Goal: Task Accomplishment & Management: Use online tool/utility

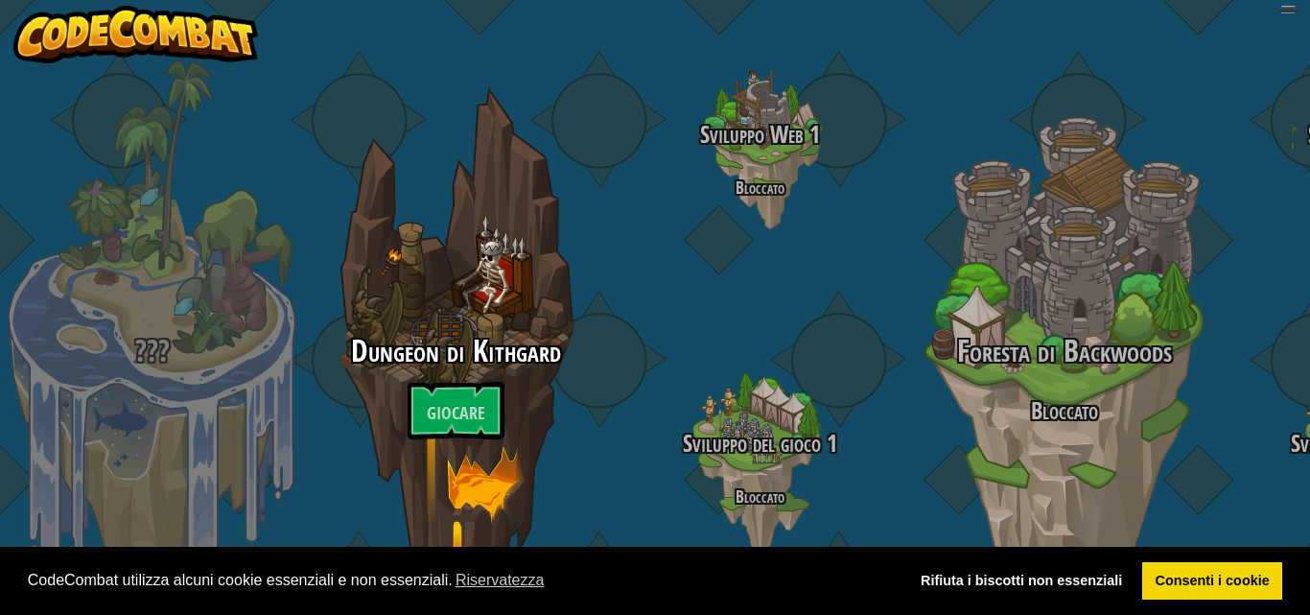
click at [971, 179] on div "Foresta di Backwoods Bloccato" at bounding box center [1064, 364] width 304 height 608
select select "it"
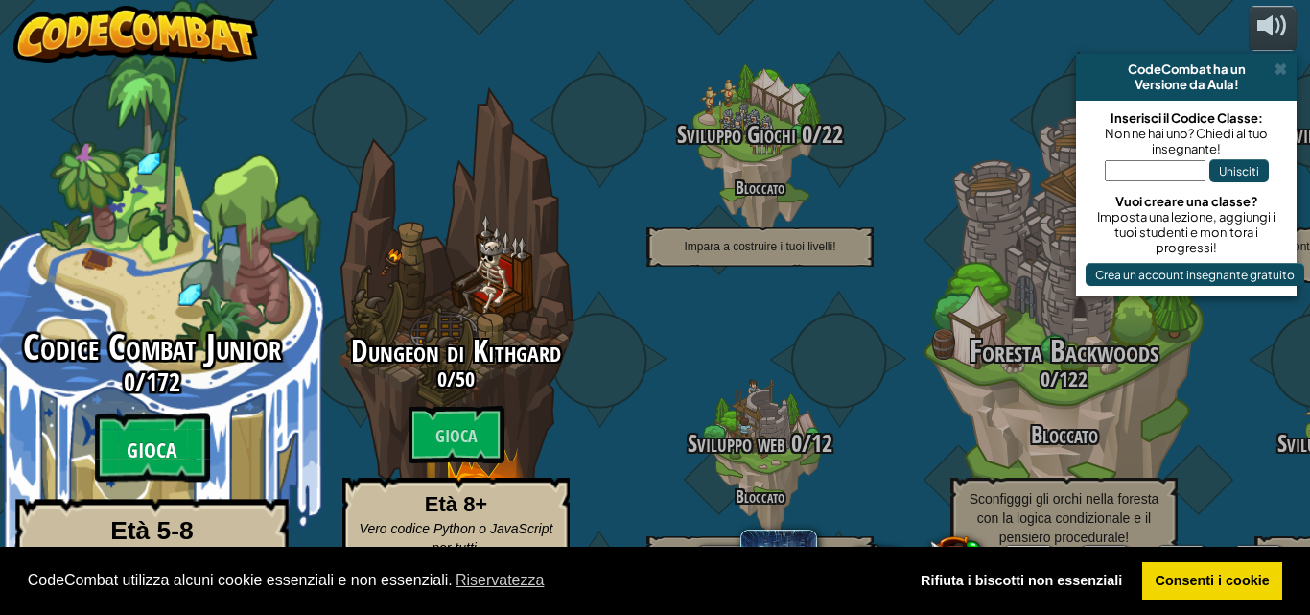
click at [123, 424] on btn "Gioca" at bounding box center [152, 447] width 115 height 69
select select "it"
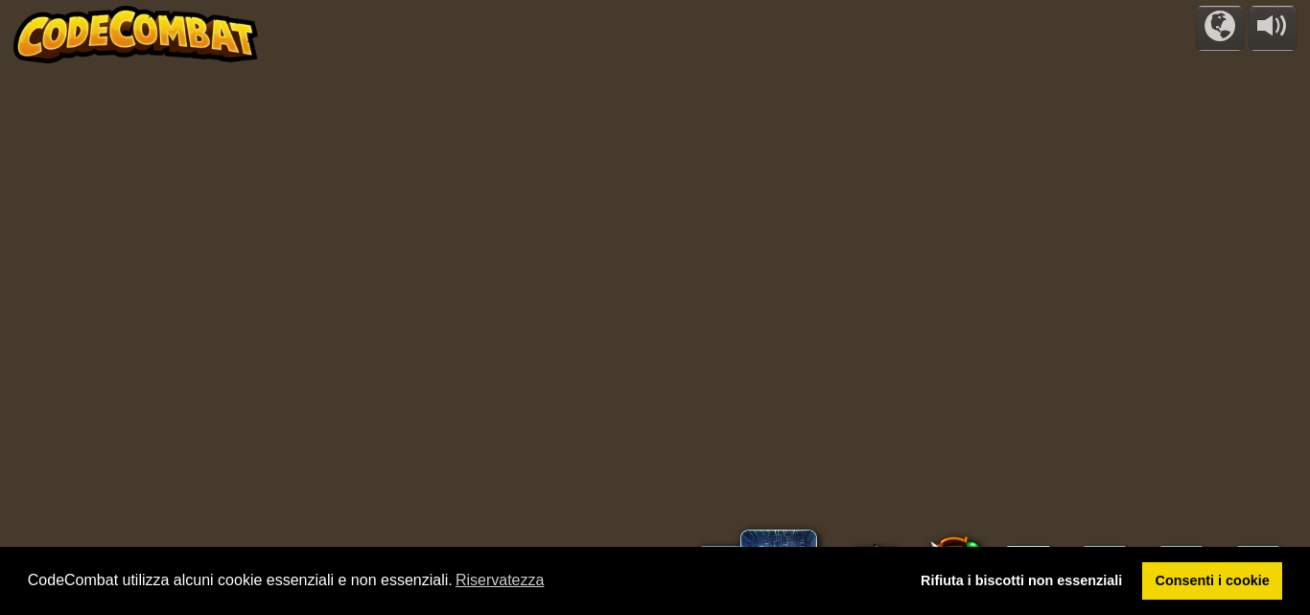
select select "it"
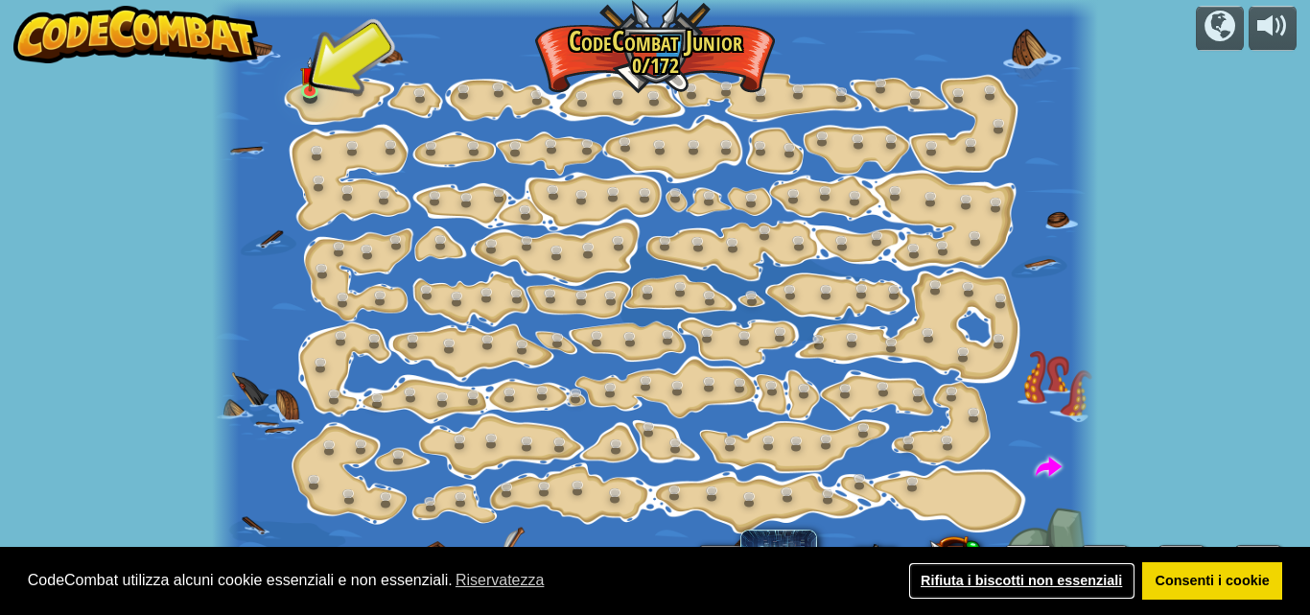
click at [1037, 574] on font "Rifiuta i biscotti non essenziali" at bounding box center [1021, 580] width 201 height 15
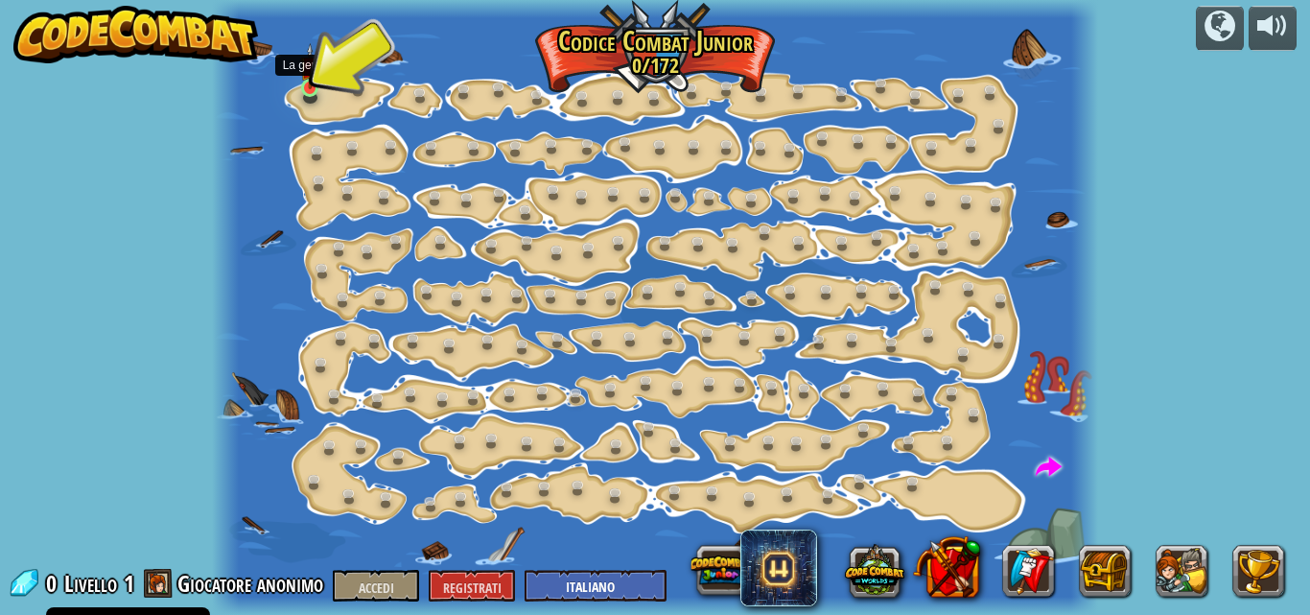
click at [314, 89] on img at bounding box center [310, 66] width 20 height 47
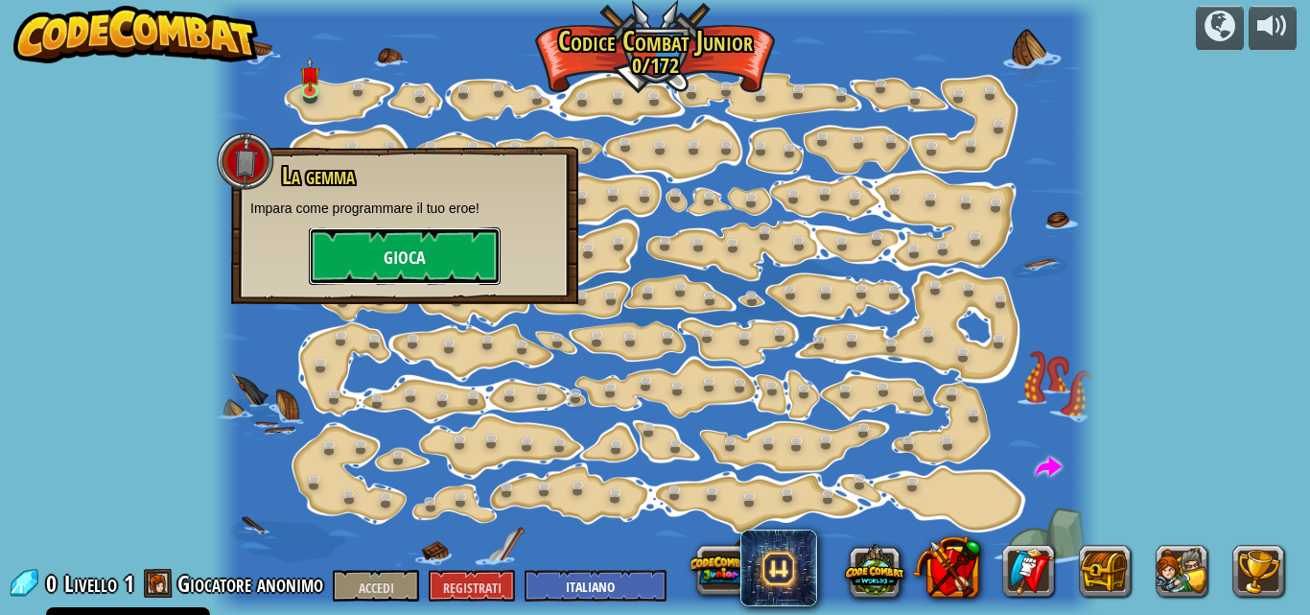
click at [436, 268] on button "Gioca" at bounding box center [405, 256] width 192 height 58
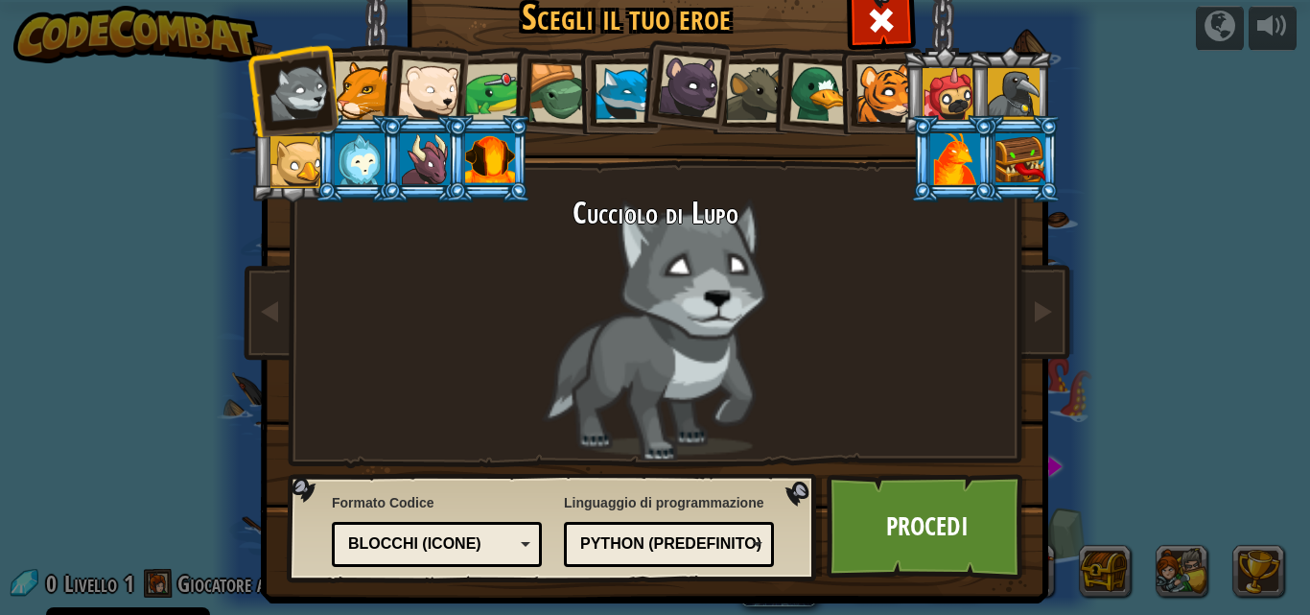
click at [714, 256] on div "Cucciolo di Lupo" at bounding box center [654, 329] width 719 height 264
click at [287, 110] on div at bounding box center [299, 92] width 63 height 63
click at [940, 538] on font "Procedi" at bounding box center [927, 525] width 82 height 35
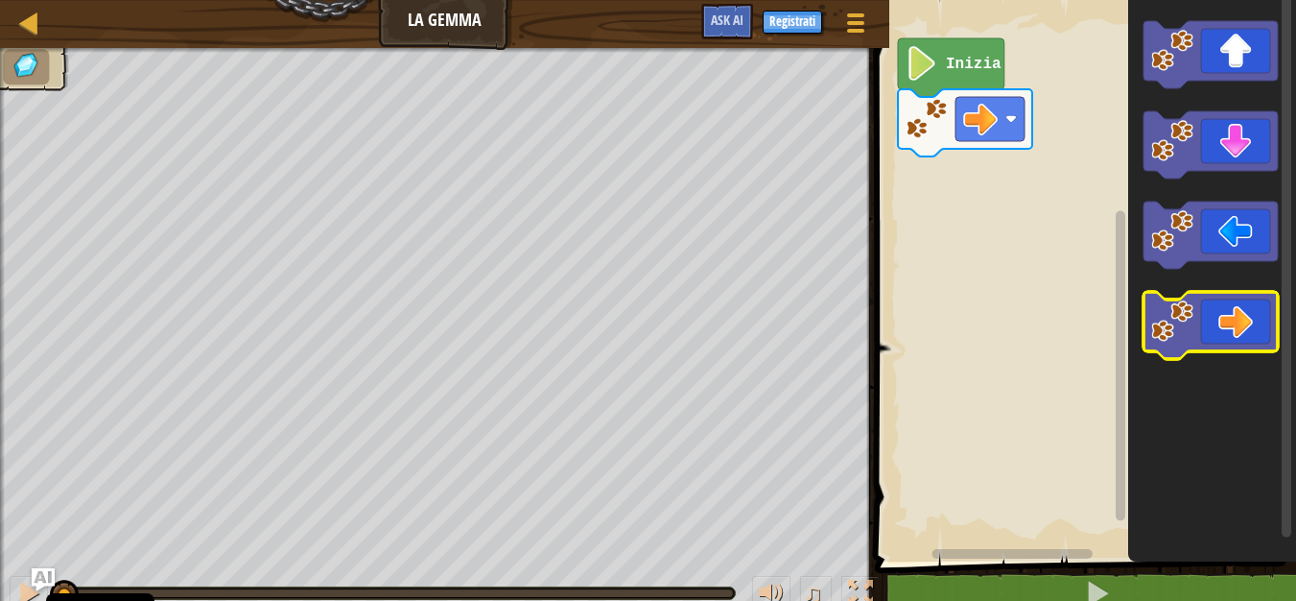
click at [1243, 336] on icon "Area di lavoro di Blockly" at bounding box center [1210, 325] width 134 height 67
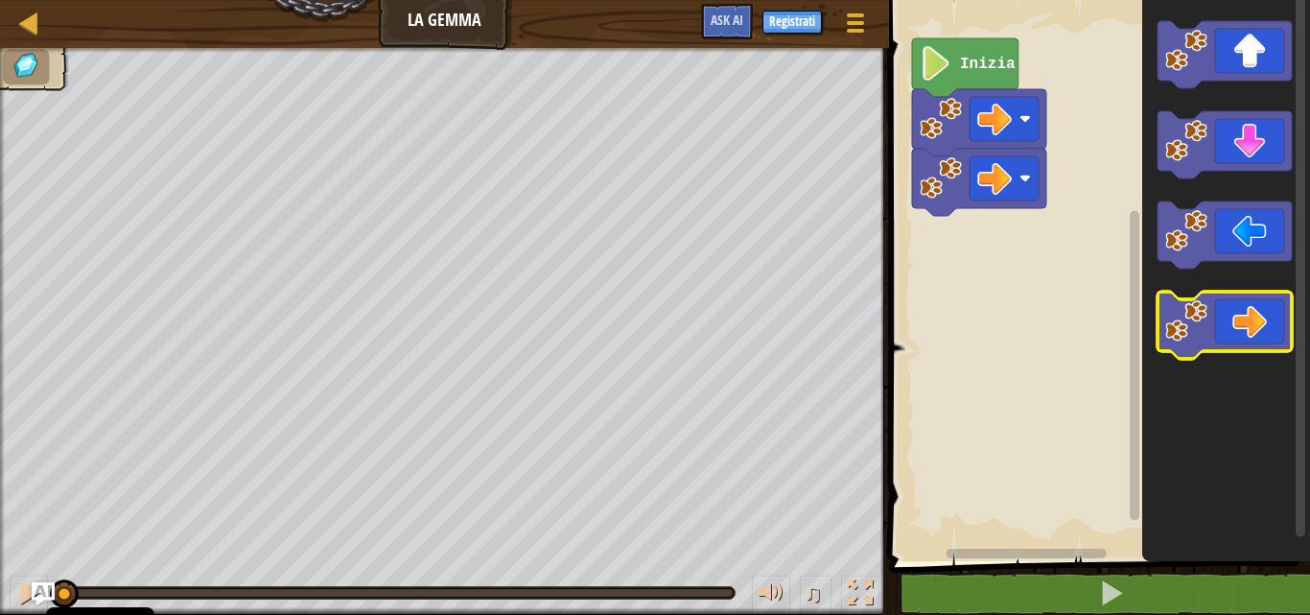
click at [1243, 336] on icon "Area di lavoro di Blockly" at bounding box center [1225, 325] width 134 height 67
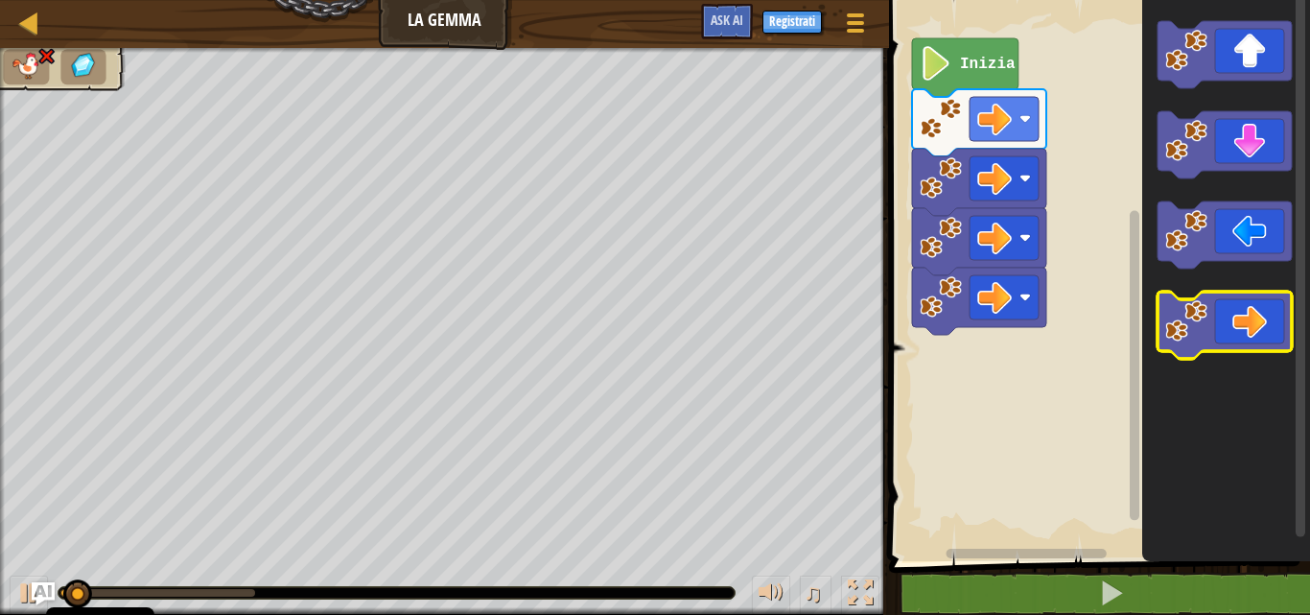
click at [1243, 336] on icon "Area di lavoro di Blockly" at bounding box center [1225, 325] width 134 height 67
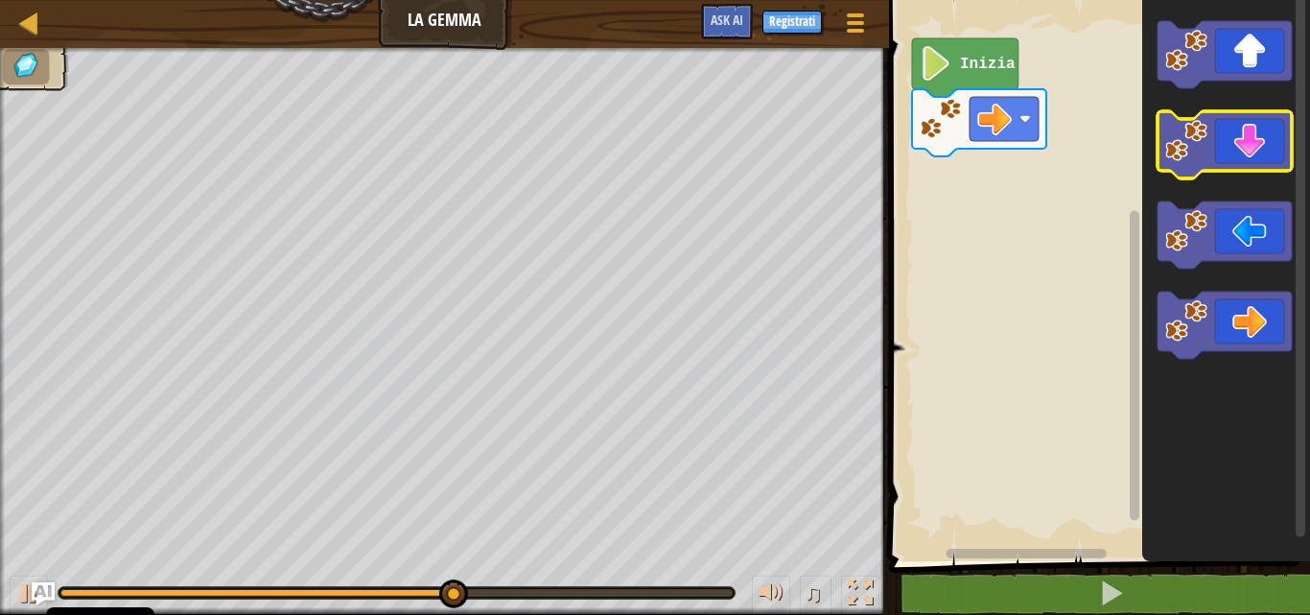
click at [1229, 145] on icon "Area di lavoro di Blockly" at bounding box center [1225, 144] width 134 height 67
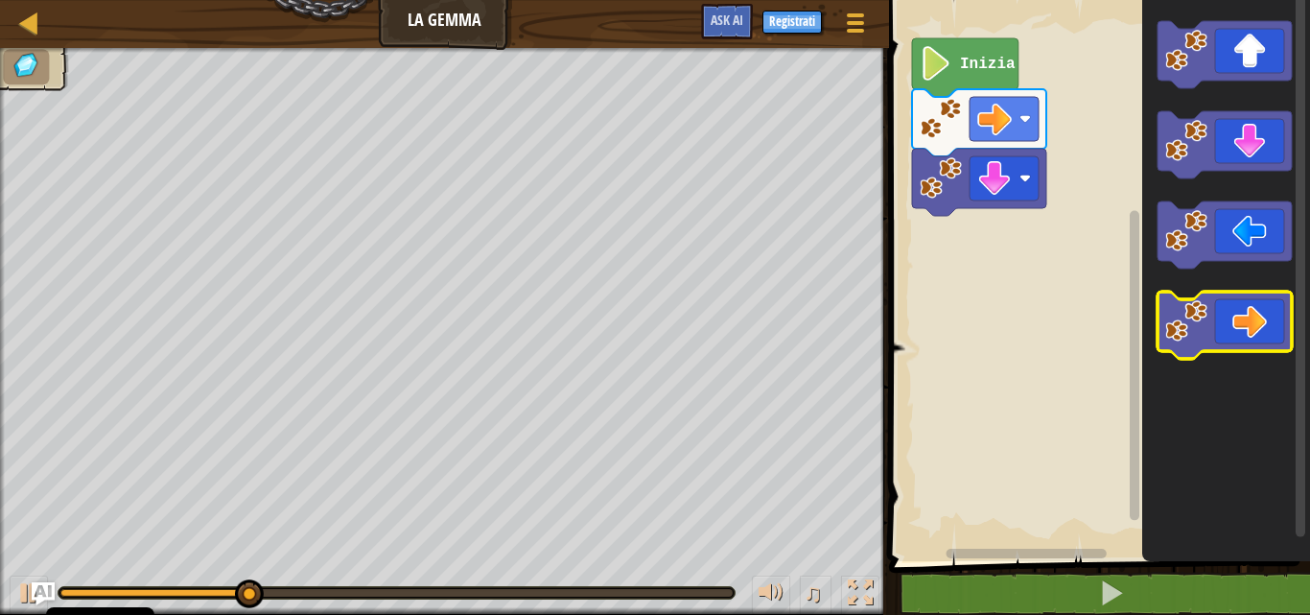
click at [1257, 338] on icon "Area di lavoro di Blockly" at bounding box center [1225, 325] width 134 height 67
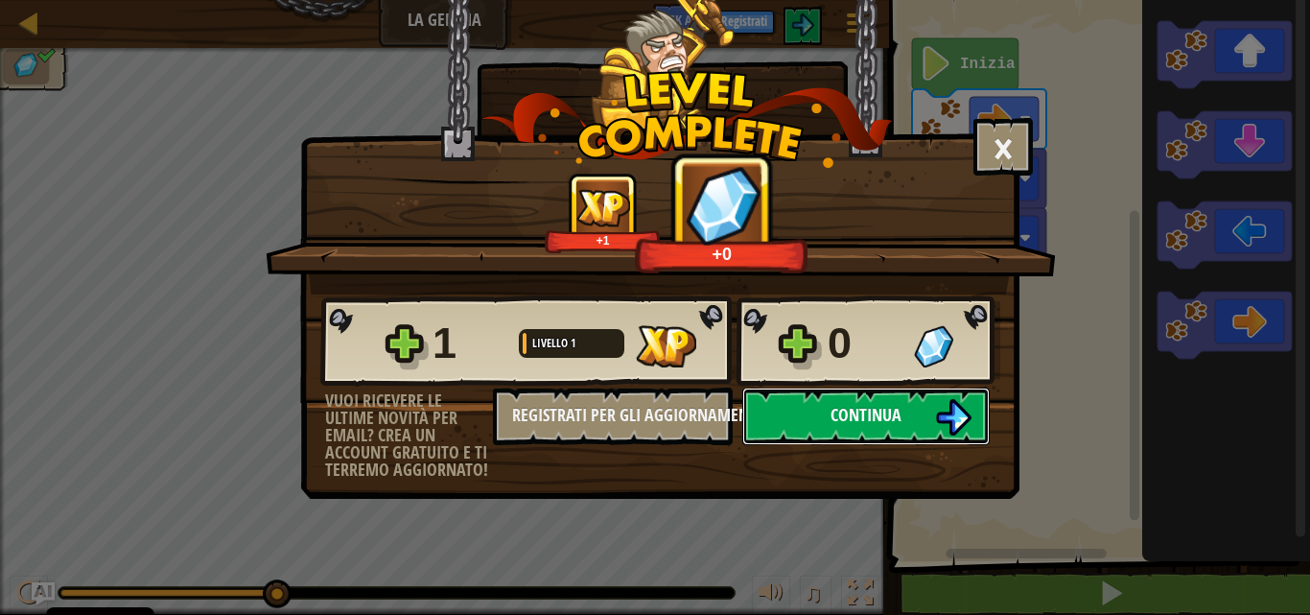
click at [966, 406] on img at bounding box center [953, 417] width 36 height 36
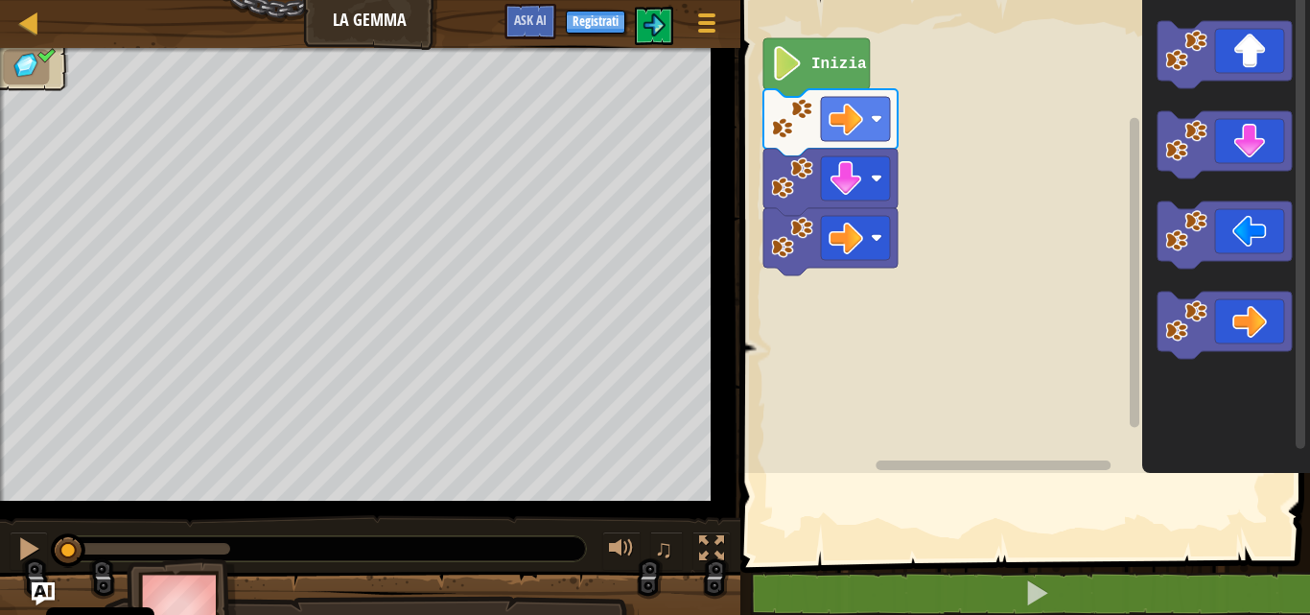
select select "it"
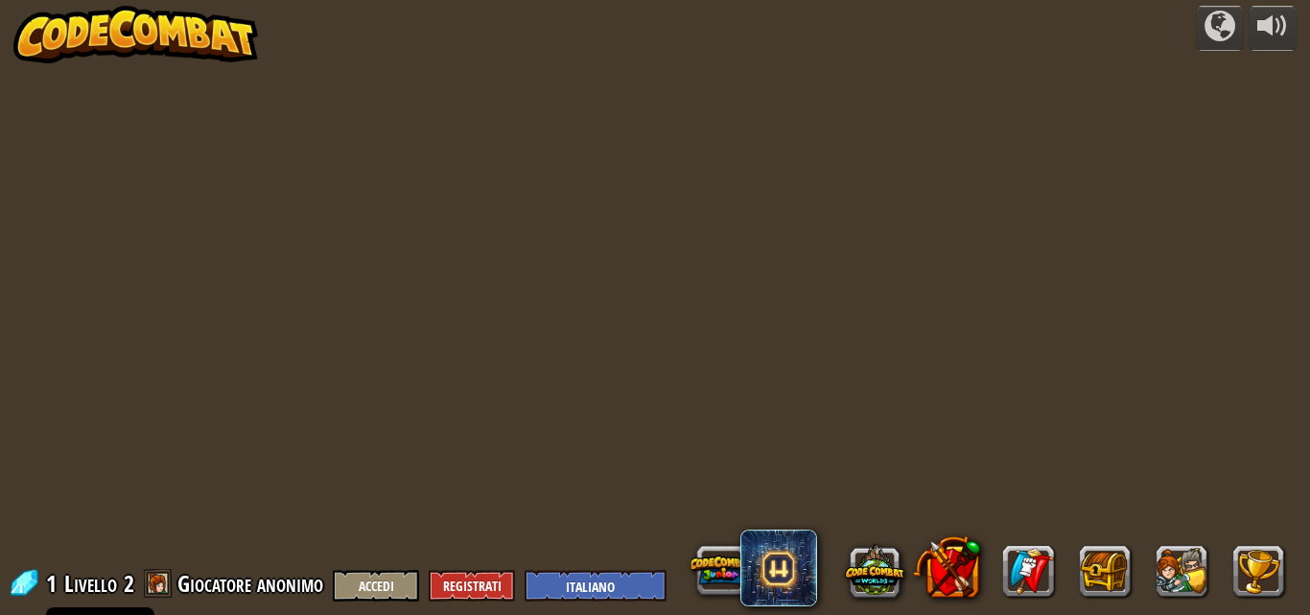
select select "it"
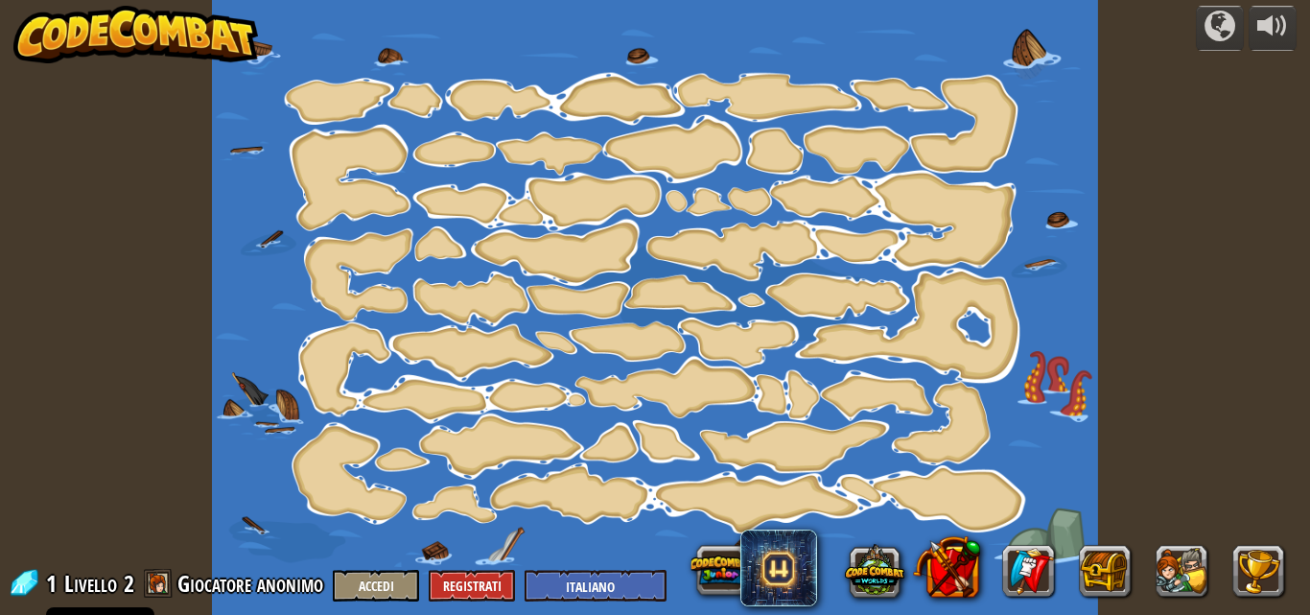
select select "it"
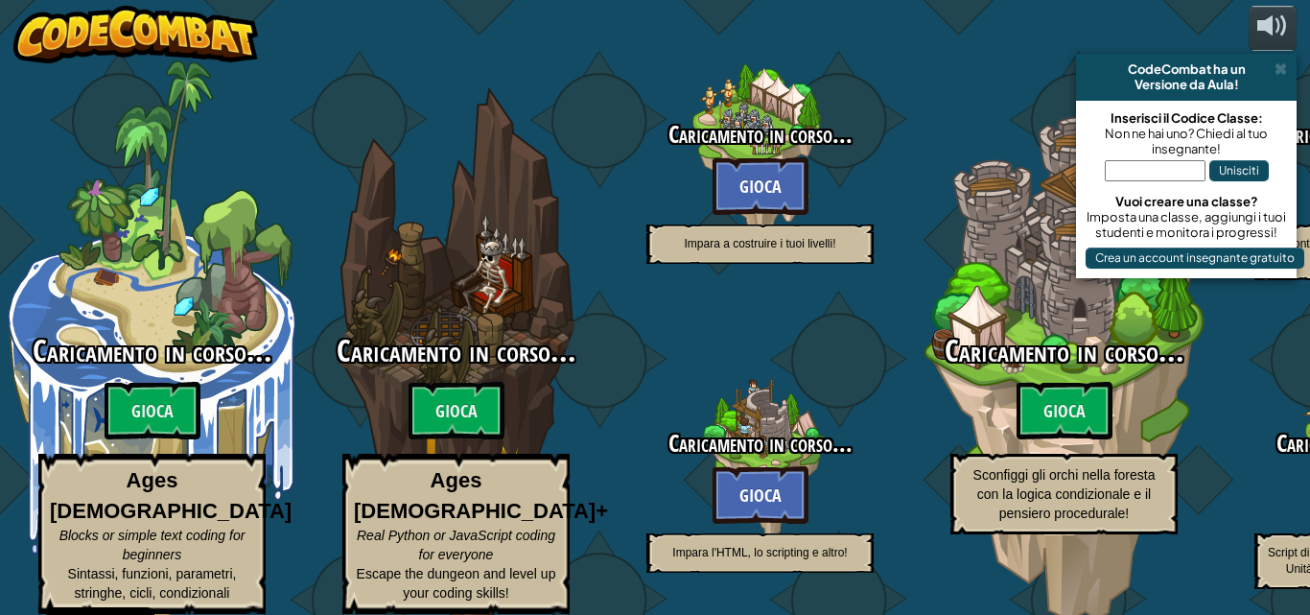
select select "it"
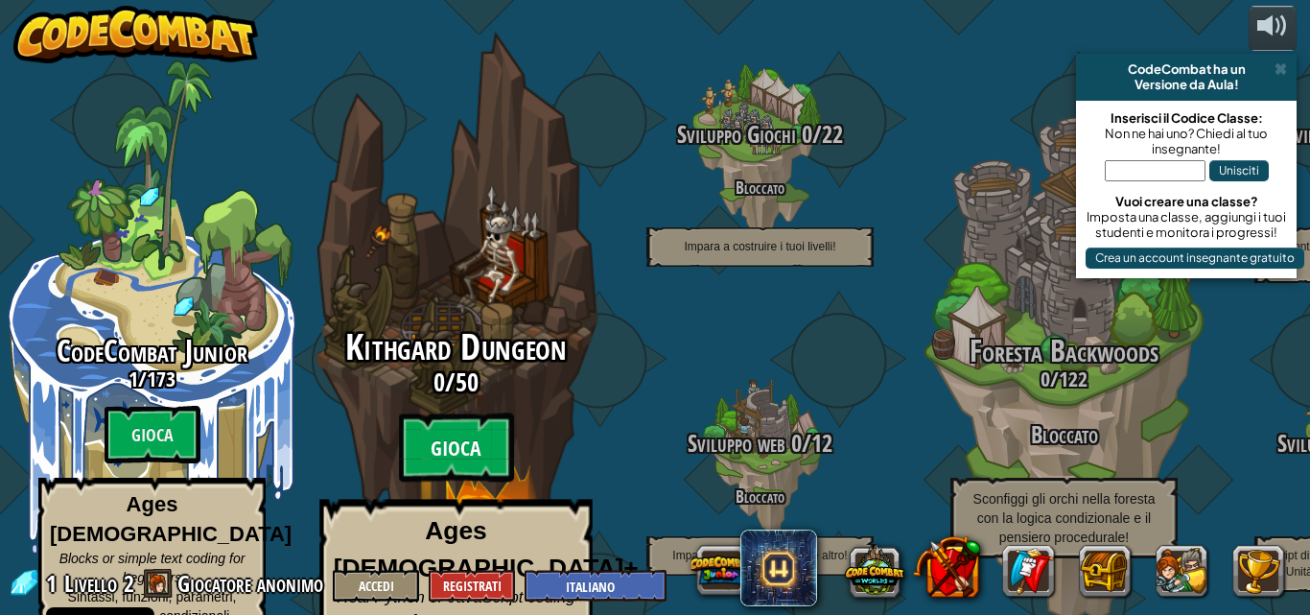
click at [462, 413] on btn "Gioca" at bounding box center [456, 447] width 115 height 69
select select "it"
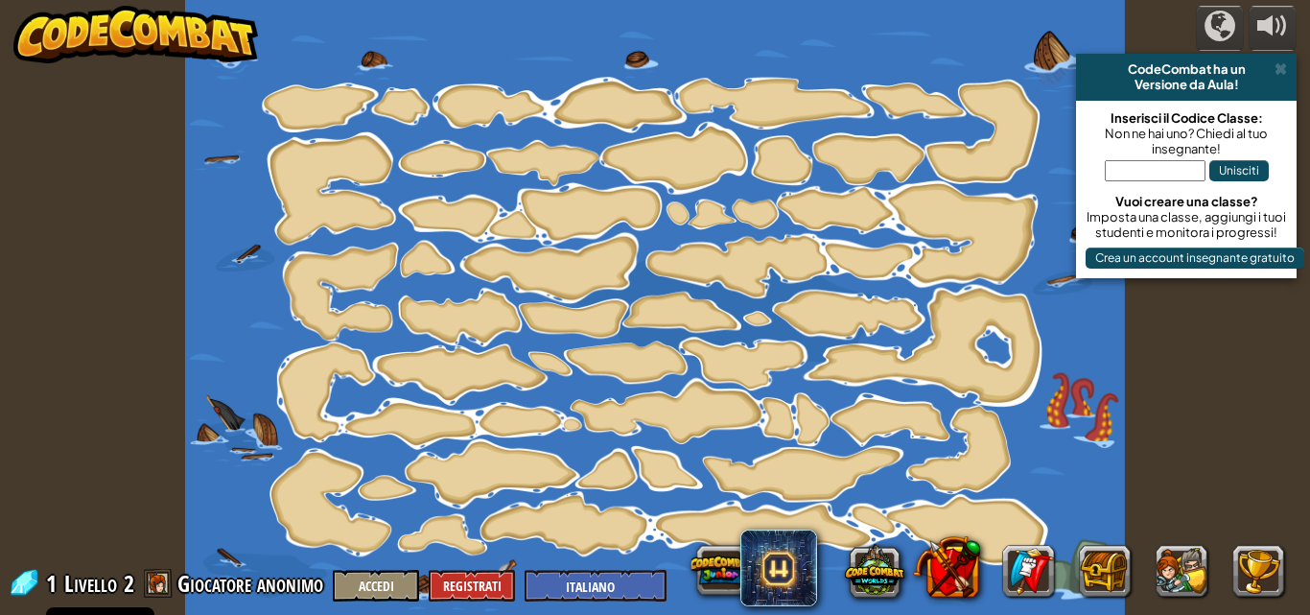
select select "it"
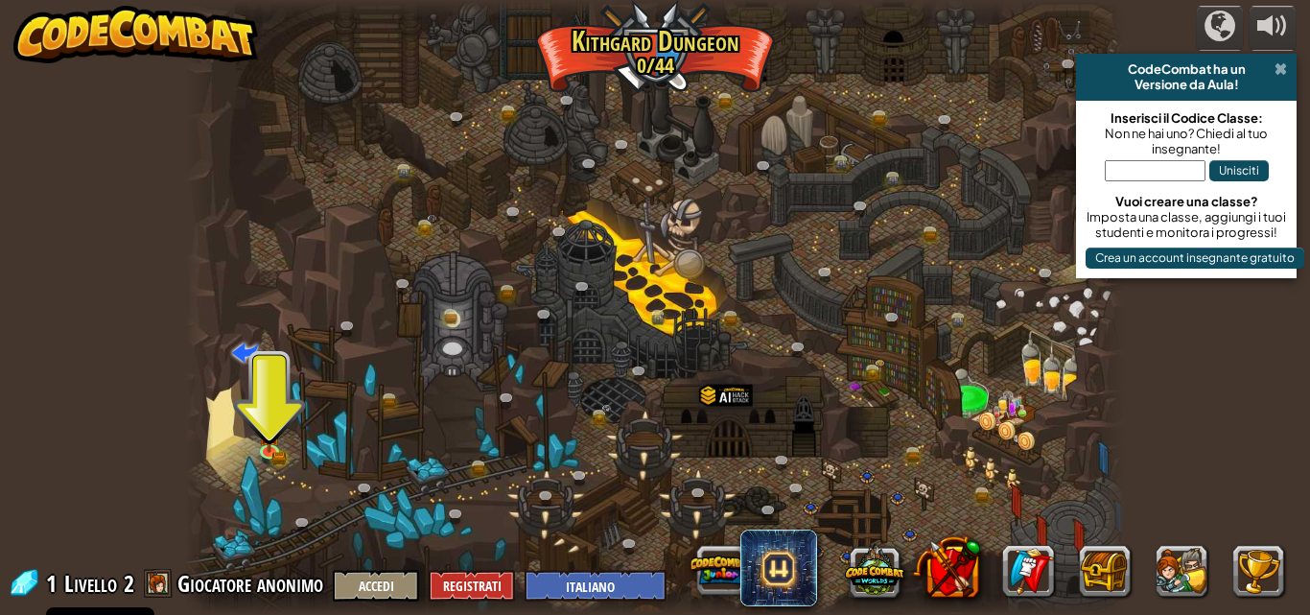
click at [1282, 63] on span at bounding box center [1281, 68] width 12 height 15
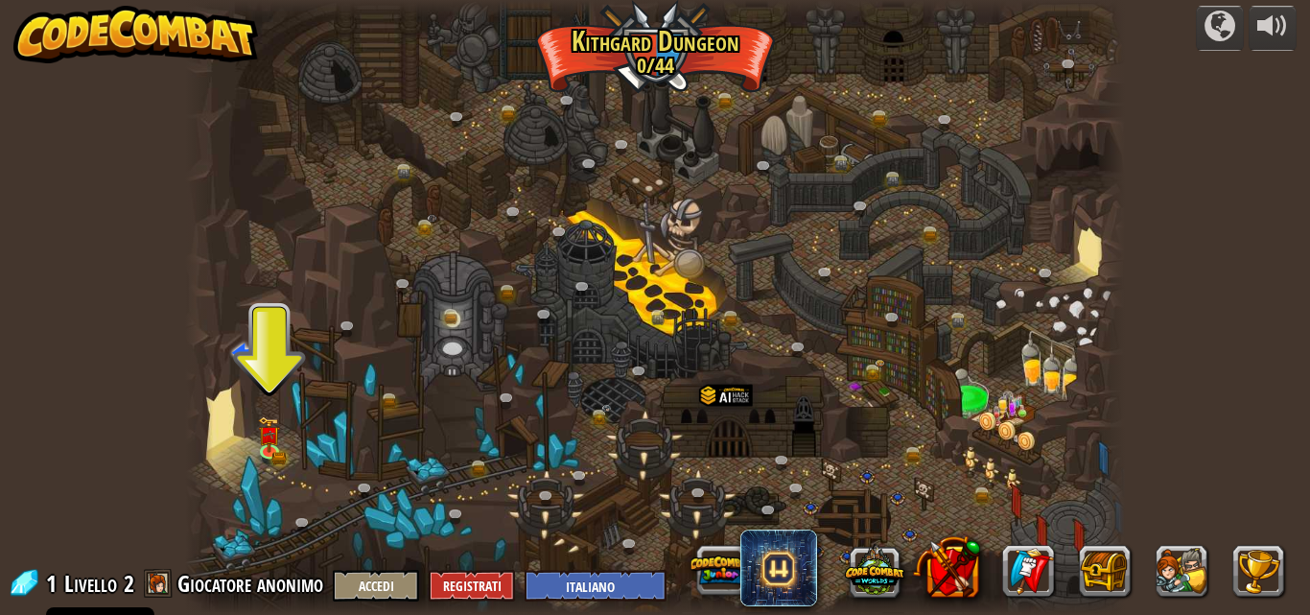
click at [1282, 63] on div "powered by CodeCombat ha un Versione da Aula! Inserisci il Codice Classe: Non n…" at bounding box center [655, 307] width 1310 height 615
click at [268, 437] on img at bounding box center [270, 424] width 22 height 49
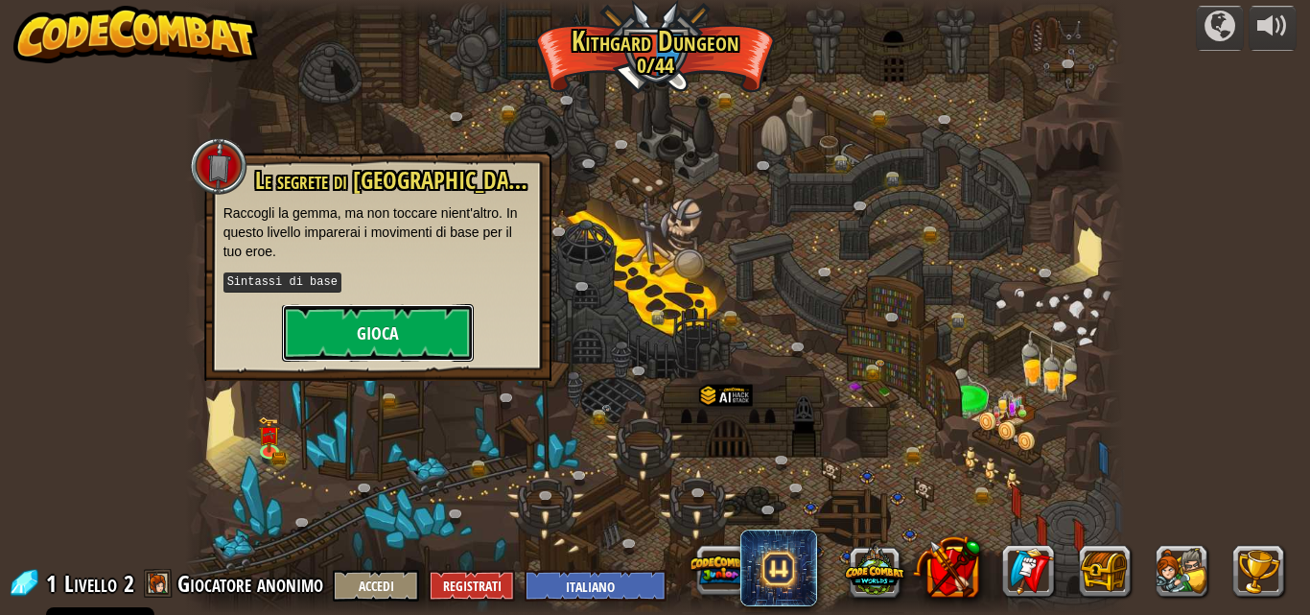
click at [329, 330] on button "Gioca" at bounding box center [378, 333] width 192 height 58
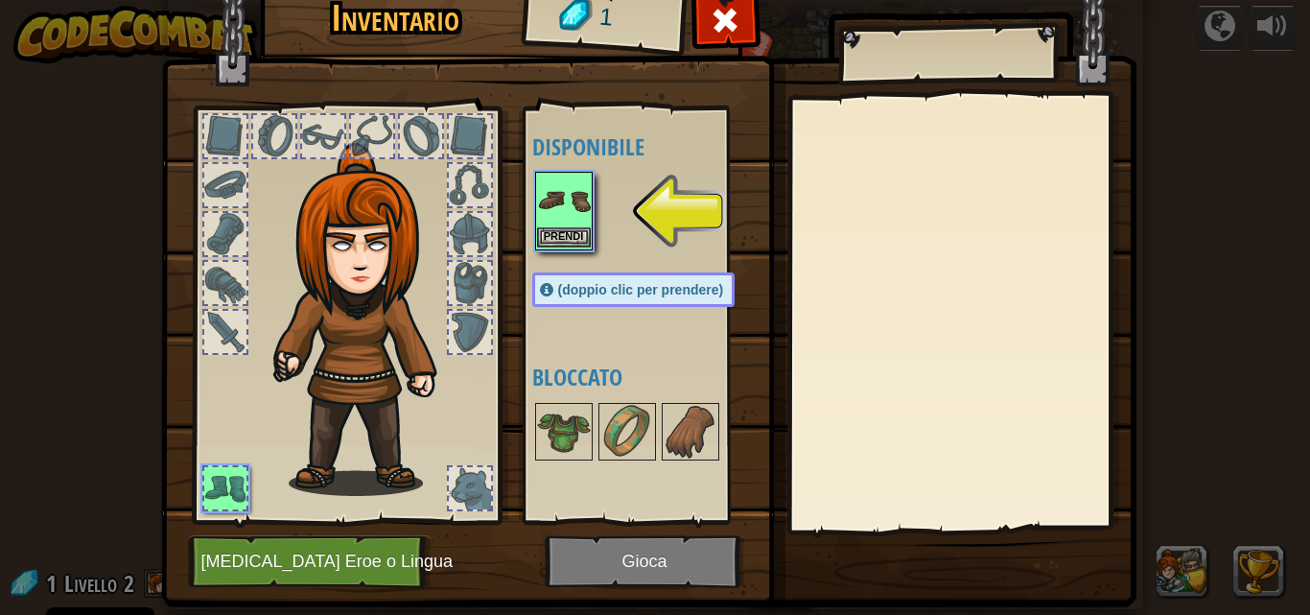
click at [549, 214] on img at bounding box center [564, 201] width 54 height 54
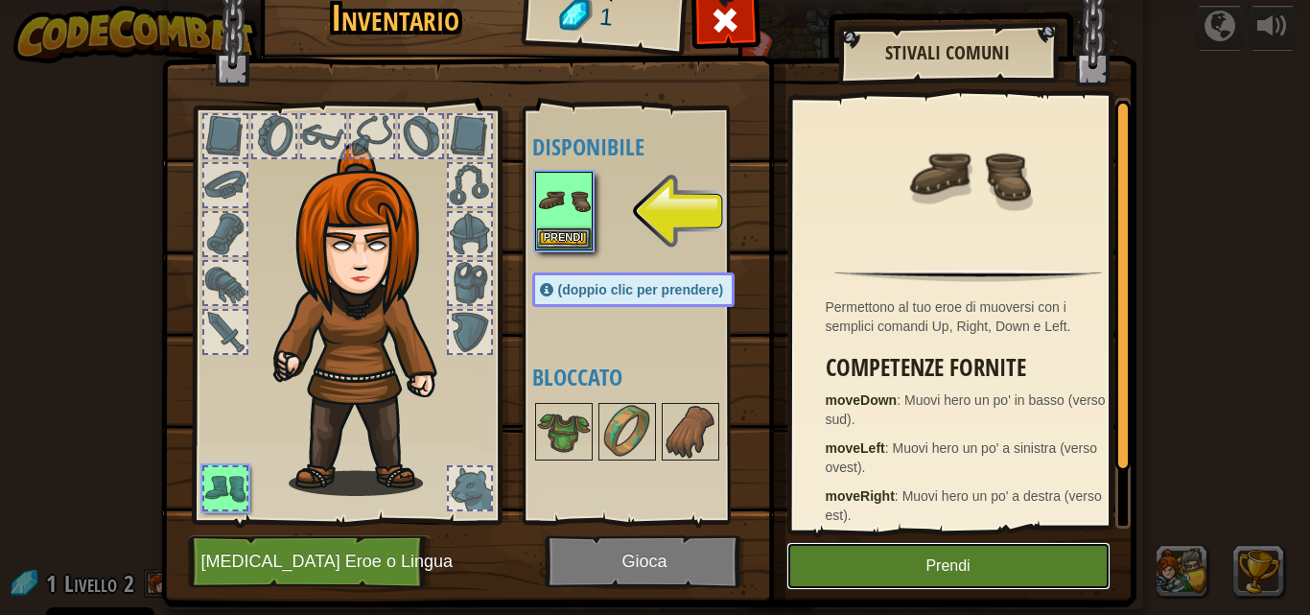
click at [878, 545] on button "Prendi" at bounding box center [949, 566] width 324 height 48
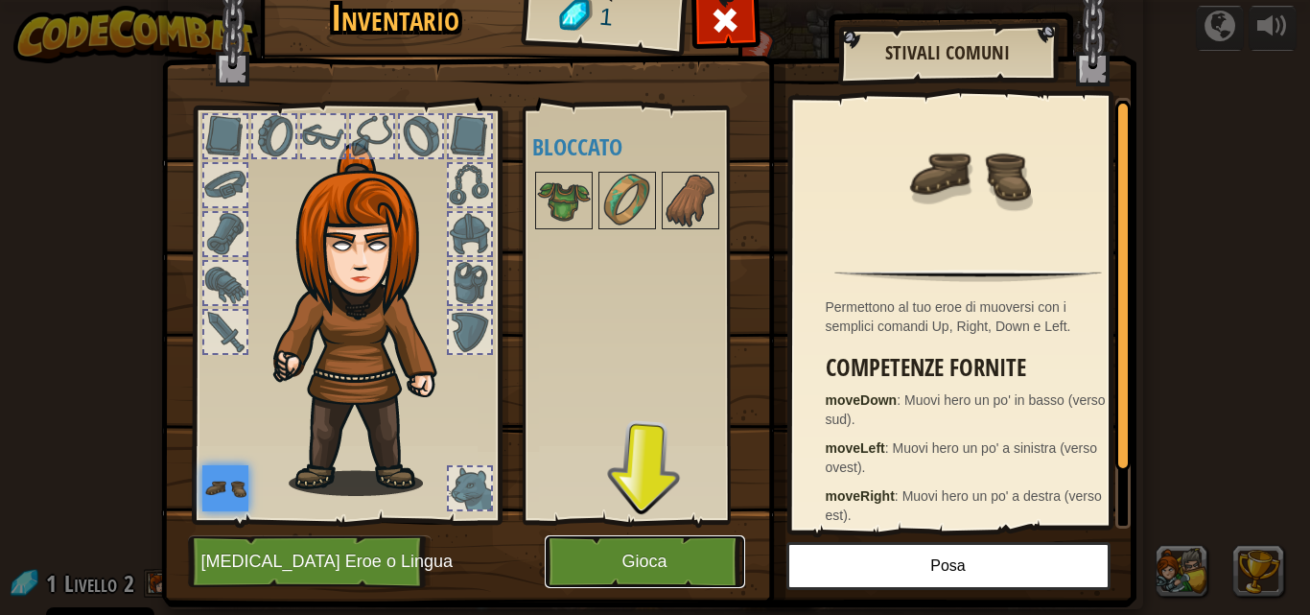
drag, startPoint x: 588, startPoint y: 541, endPoint x: 590, endPoint y: 624, distance: 83.5
click at [590, 541] on button "Gioca" at bounding box center [645, 561] width 200 height 53
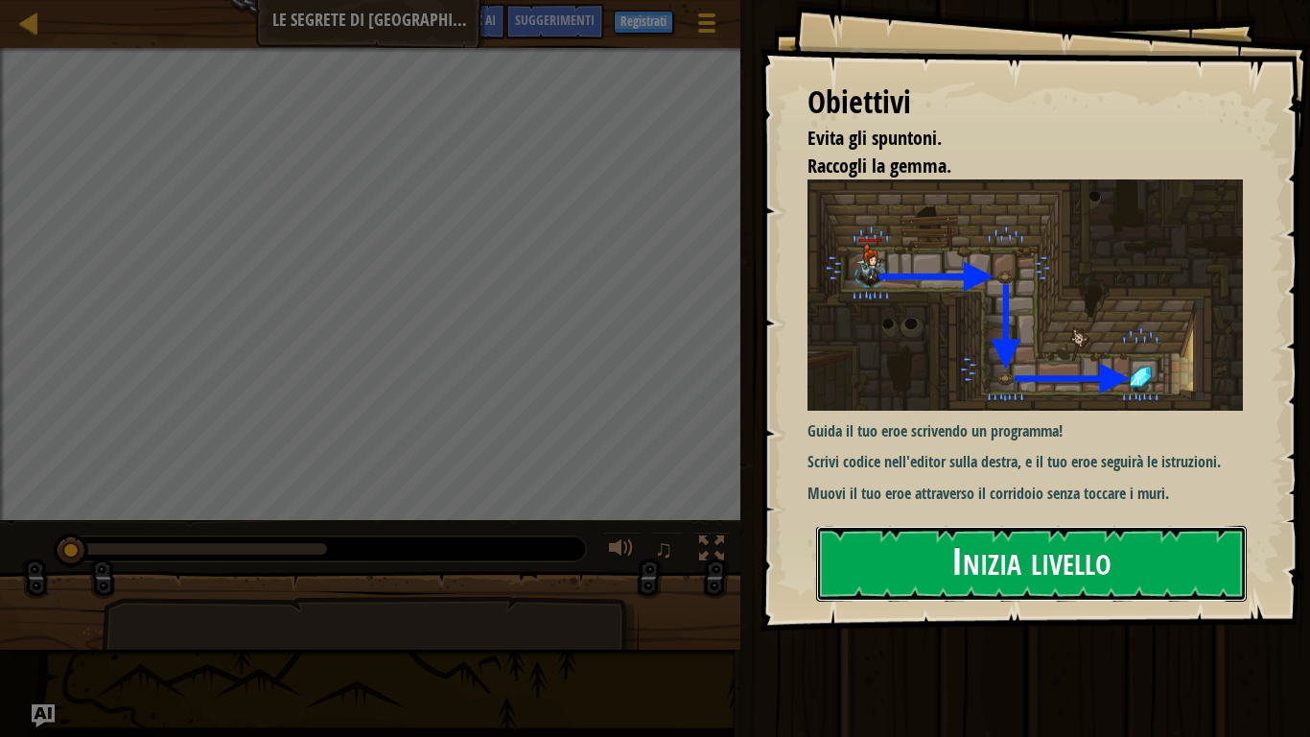
drag, startPoint x: 1109, startPoint y: 548, endPoint x: 1111, endPoint y: 520, distance: 27.9
click at [1107, 548] on button "Inizia livello" at bounding box center [1031, 564] width 431 height 76
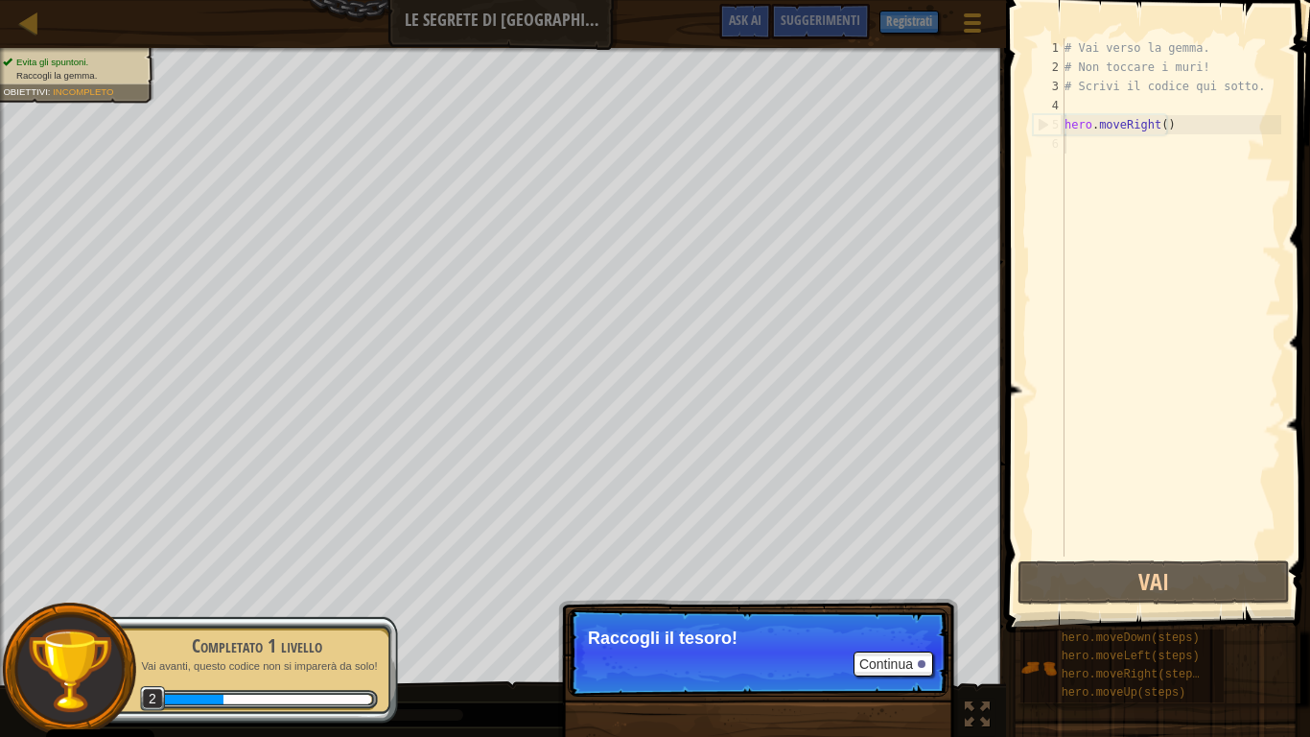
click at [653, 614] on p "Continua Raccogli il tesoro!" at bounding box center [758, 652] width 381 height 88
click at [883, 614] on button "Continua" at bounding box center [894, 663] width 80 height 25
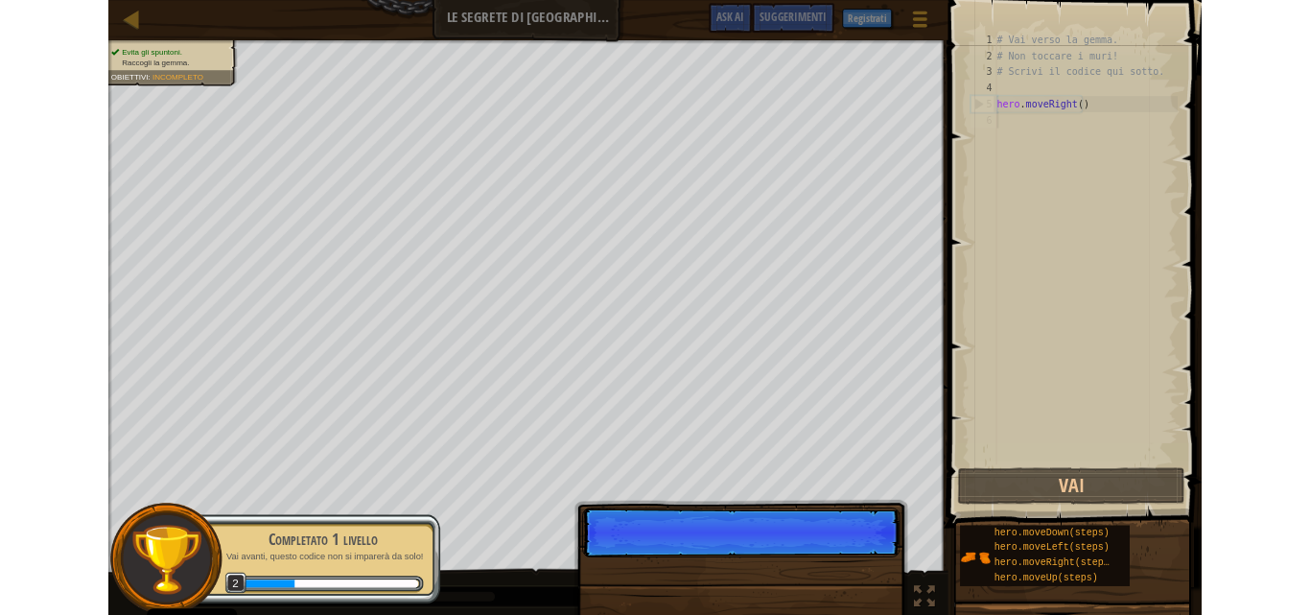
scroll to position [9, 0]
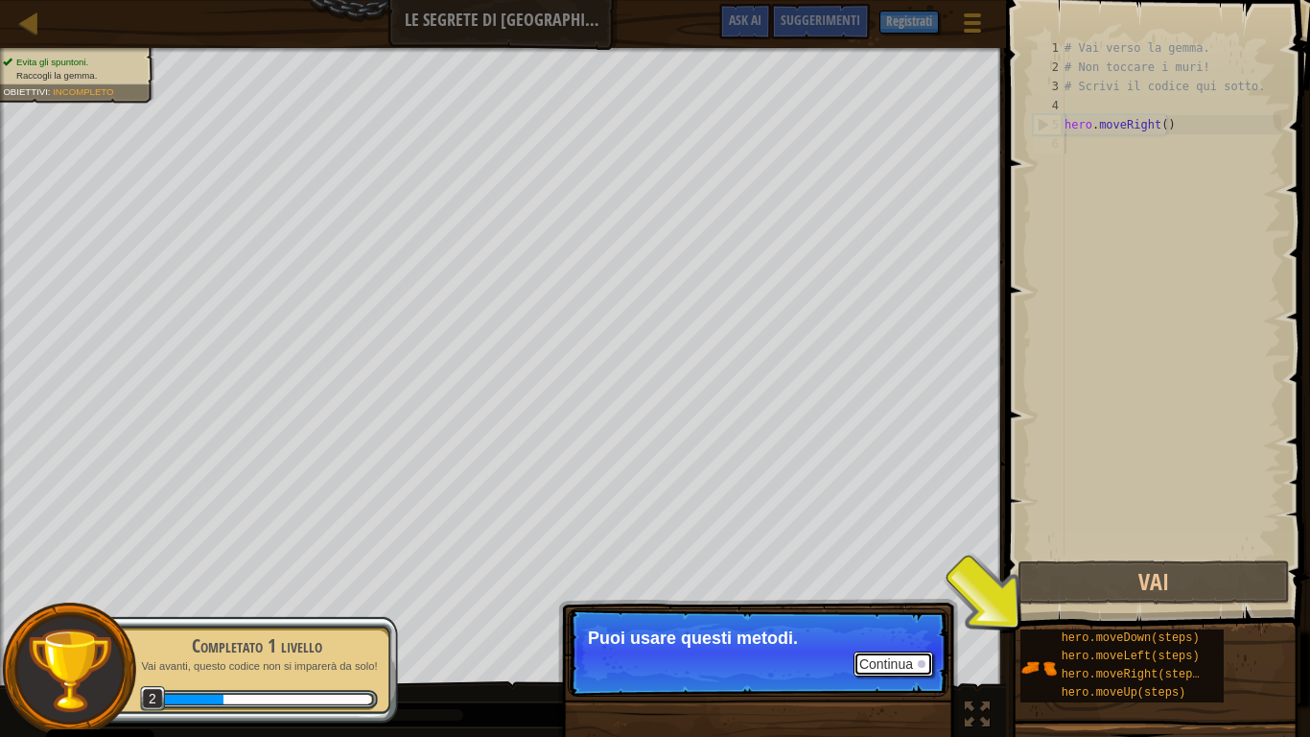
click at [903, 614] on button "Continua" at bounding box center [894, 663] width 80 height 25
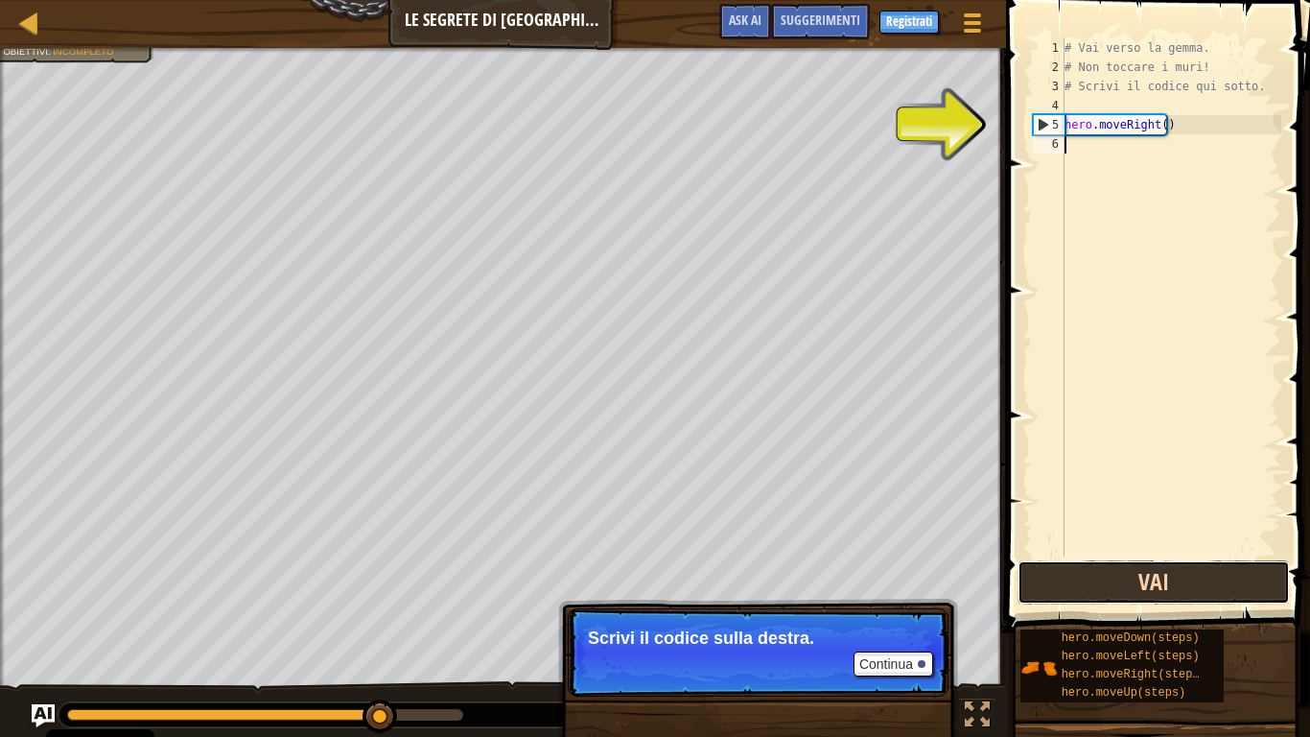
click at [1167, 577] on button "Vai" at bounding box center [1154, 582] width 272 height 44
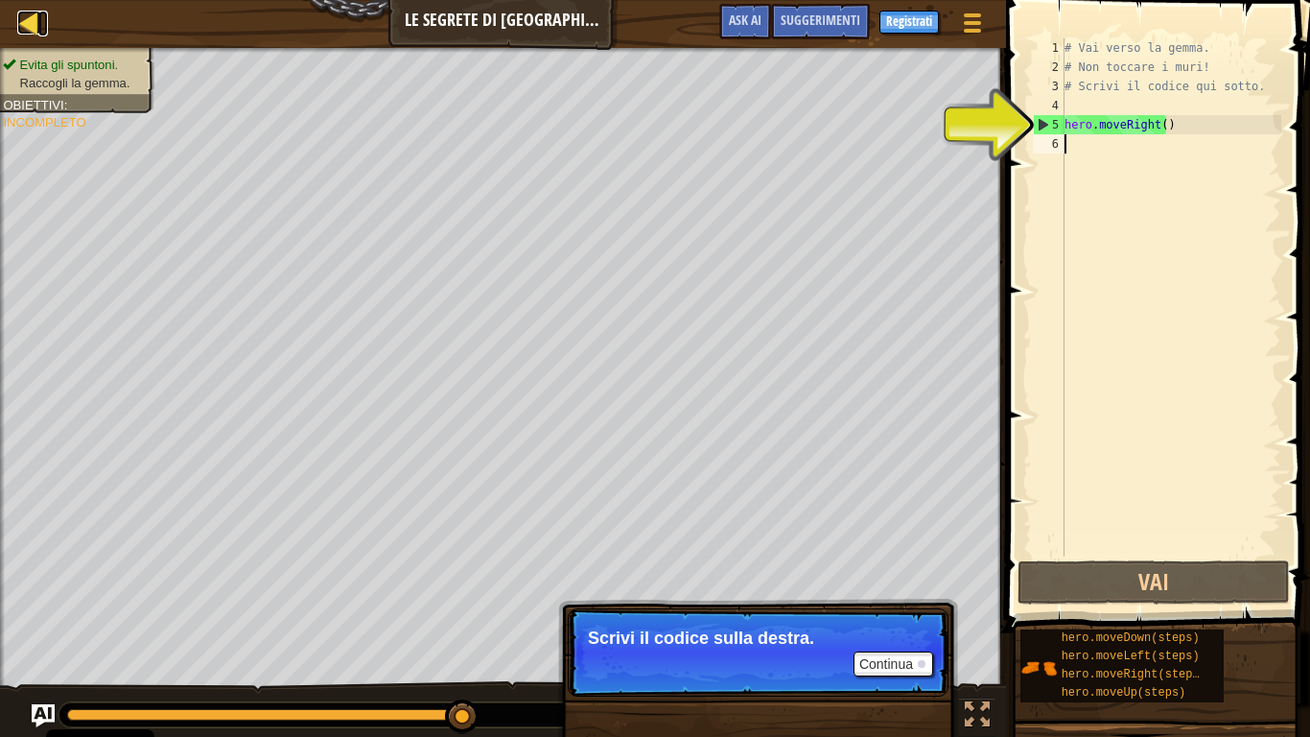
click at [24, 30] on div at bounding box center [29, 23] width 24 height 24
select select "it"
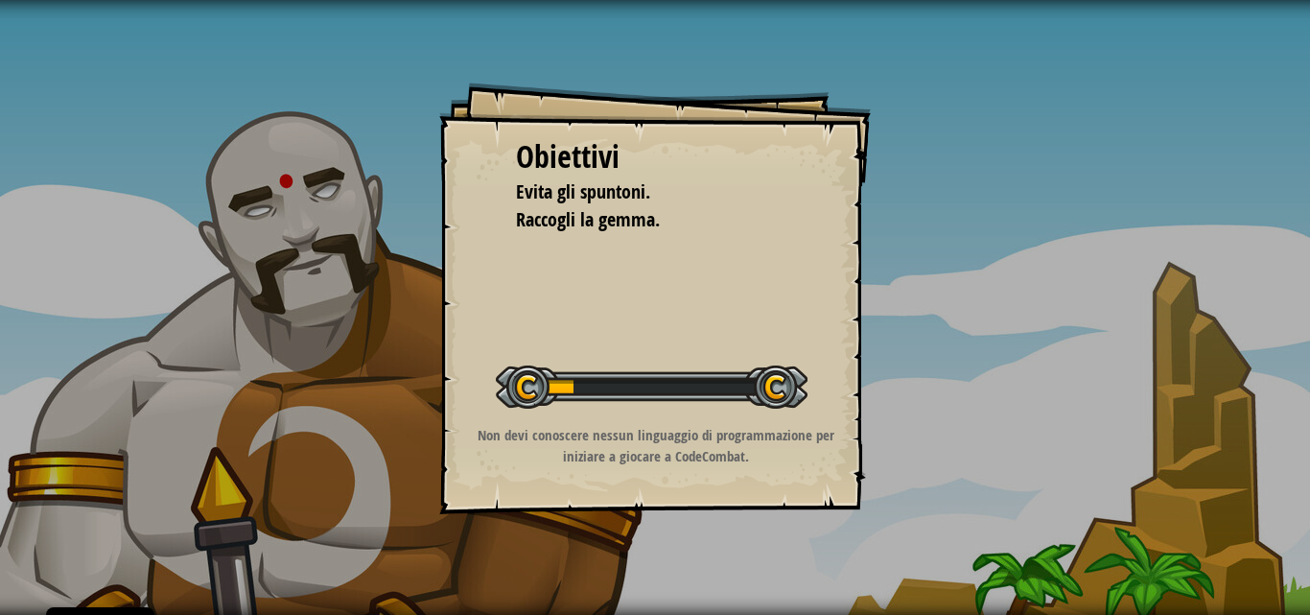
select select "it"
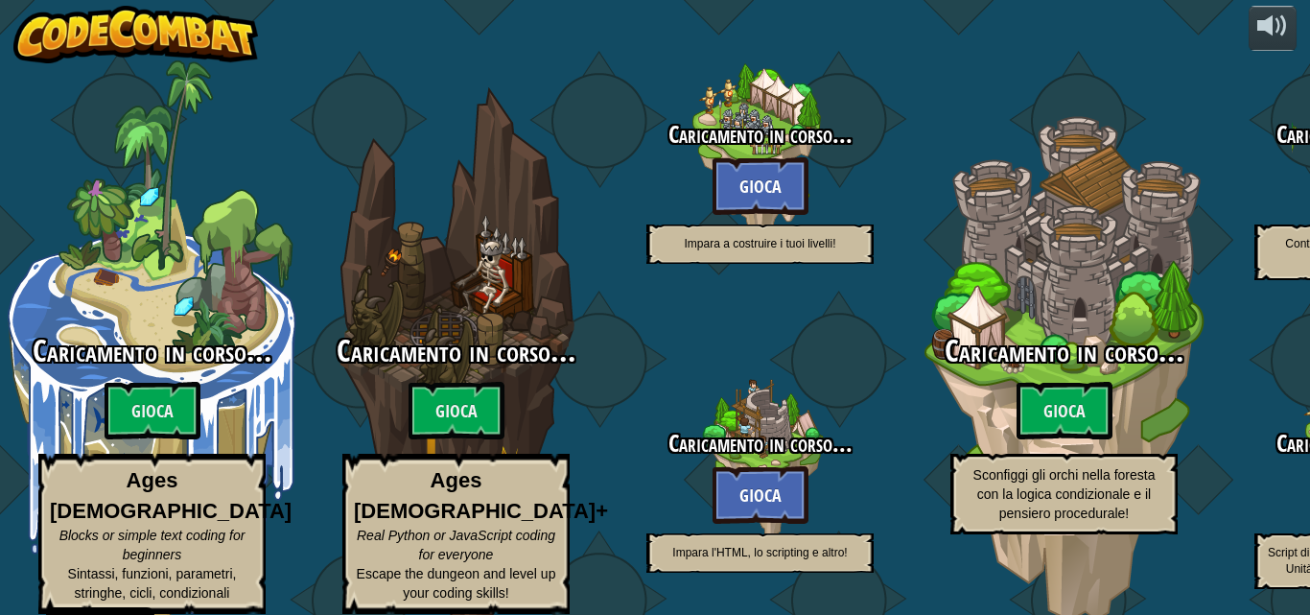
select select "it"
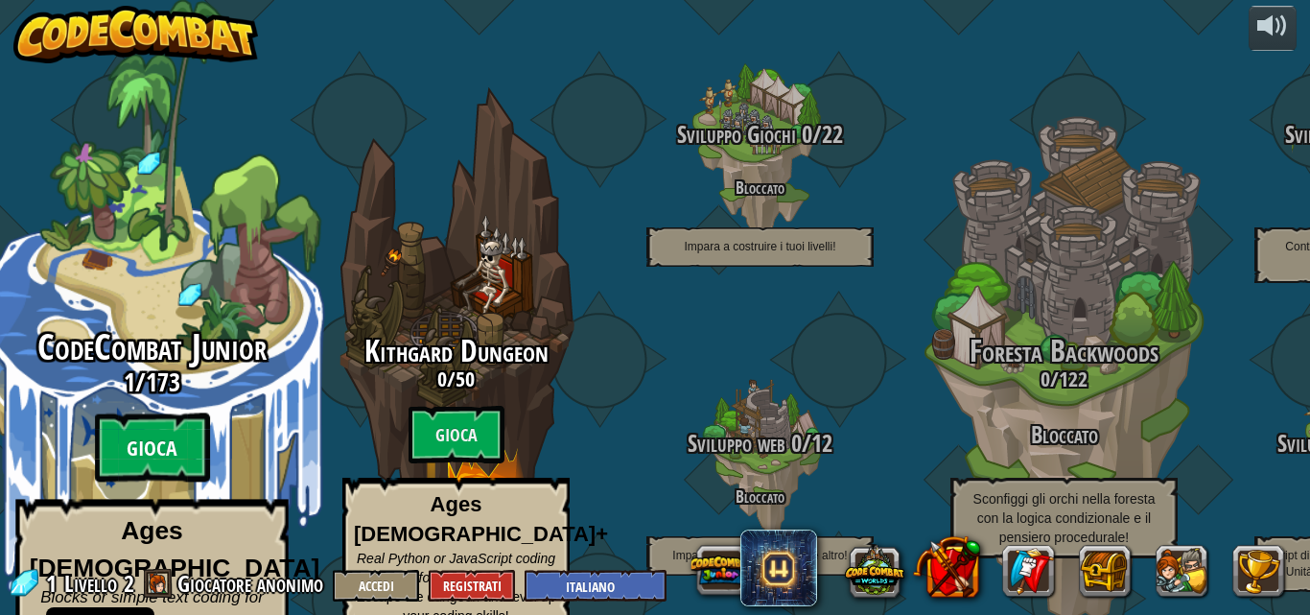
click at [155, 421] on btn "Gioca" at bounding box center [152, 447] width 115 height 69
select select "it"
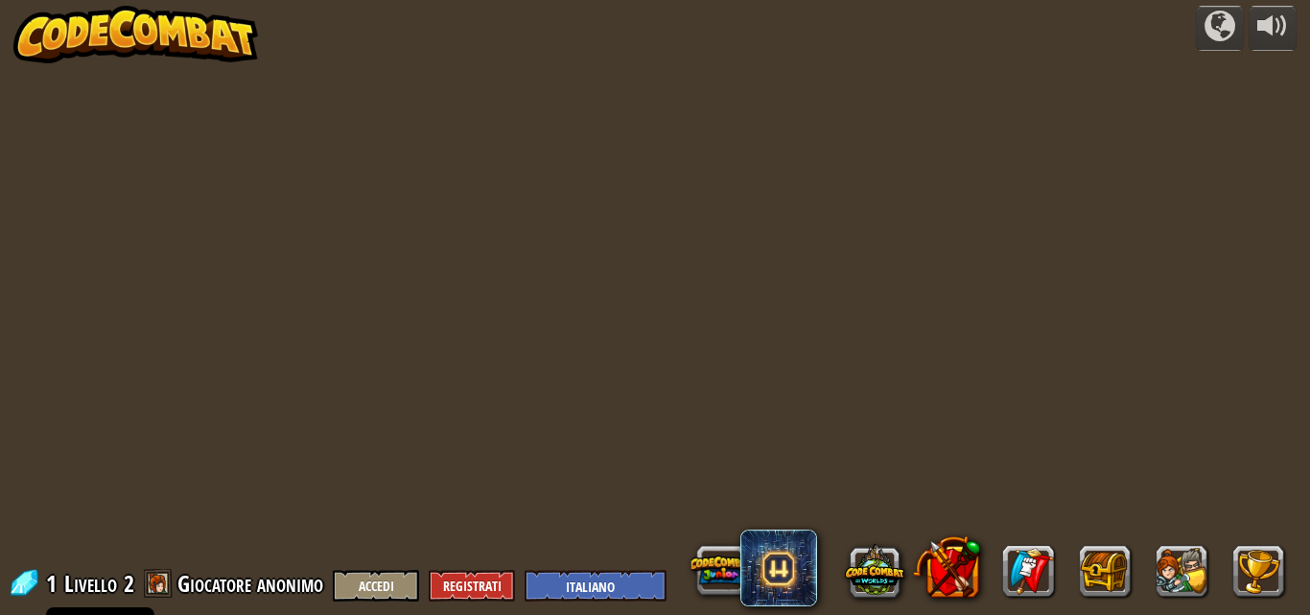
select select "it"
